Goal: Find specific page/section: Find specific page/section

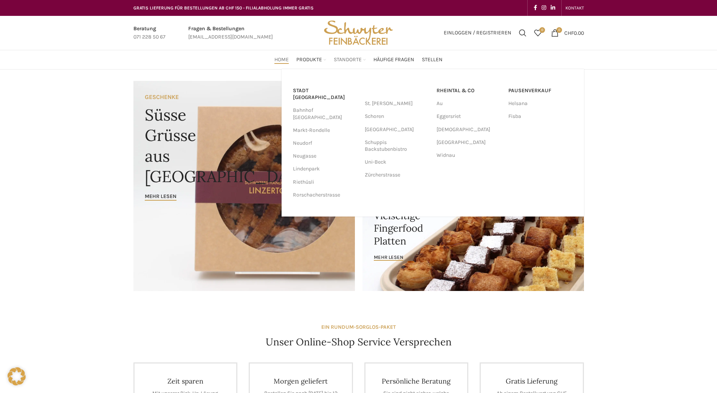
click at [351, 60] on span "Standorte" at bounding box center [348, 59] width 28 height 7
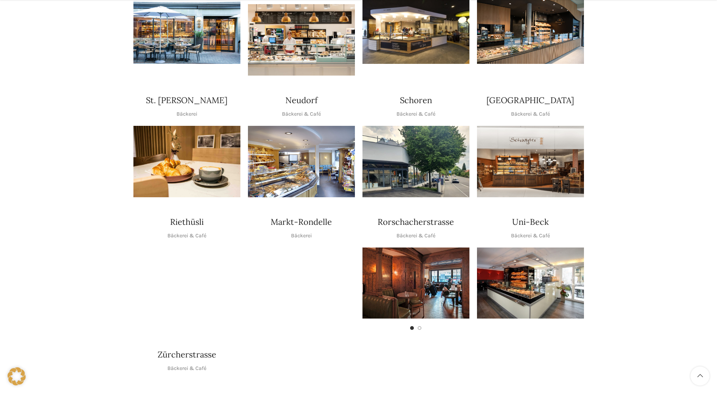
scroll to position [113, 0]
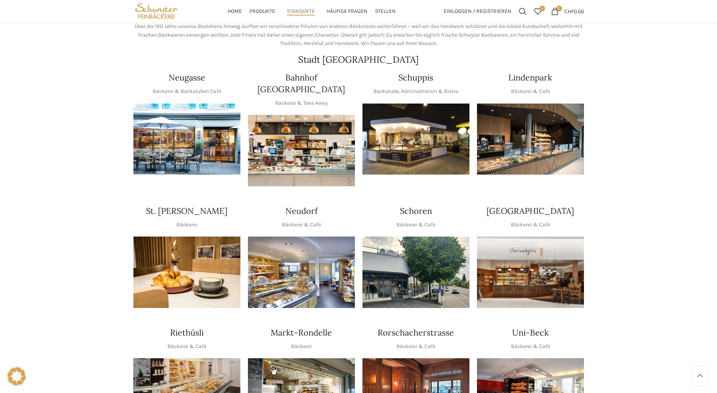
click at [405, 151] on img "1 / 1" at bounding box center [415, 138] width 107 height 71
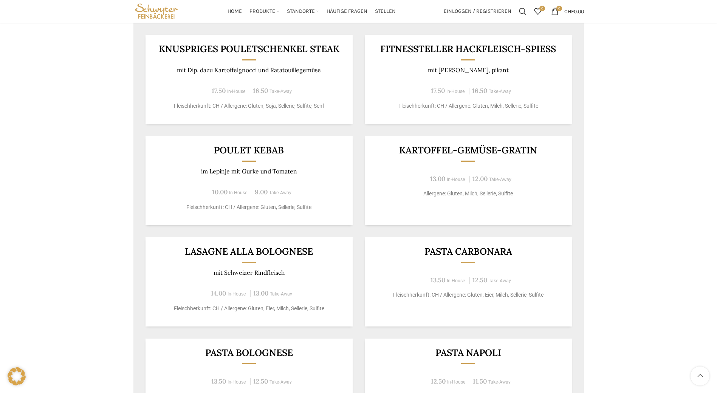
scroll to position [340, 0]
